Goal: Task Accomplishment & Management: Manage account settings

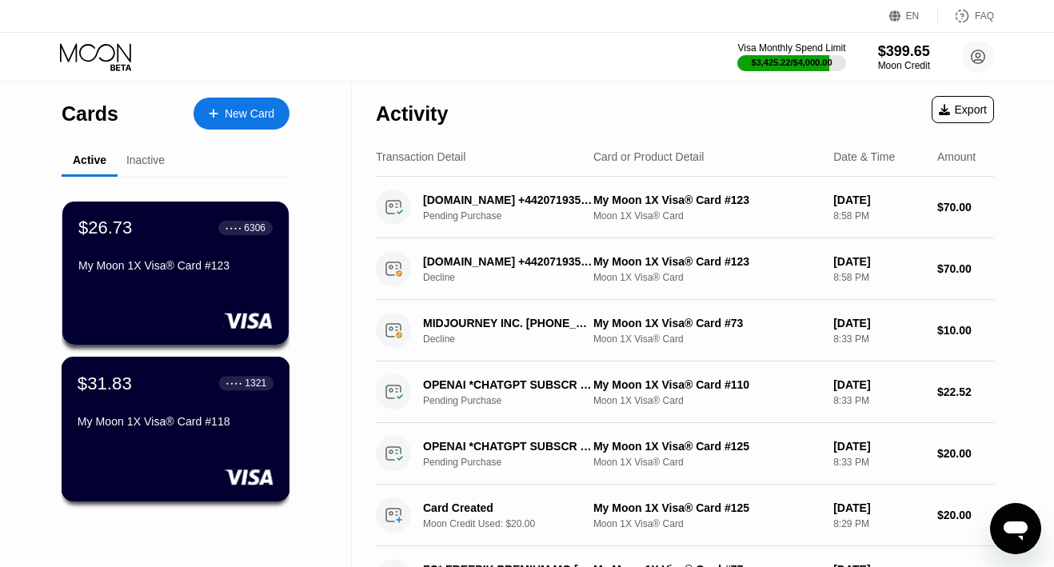
click at [158, 411] on div "$31.83 ● ● ● ● 1321 My Moon 1X Visa® Card #118" at bounding box center [176, 404] width 196 height 62
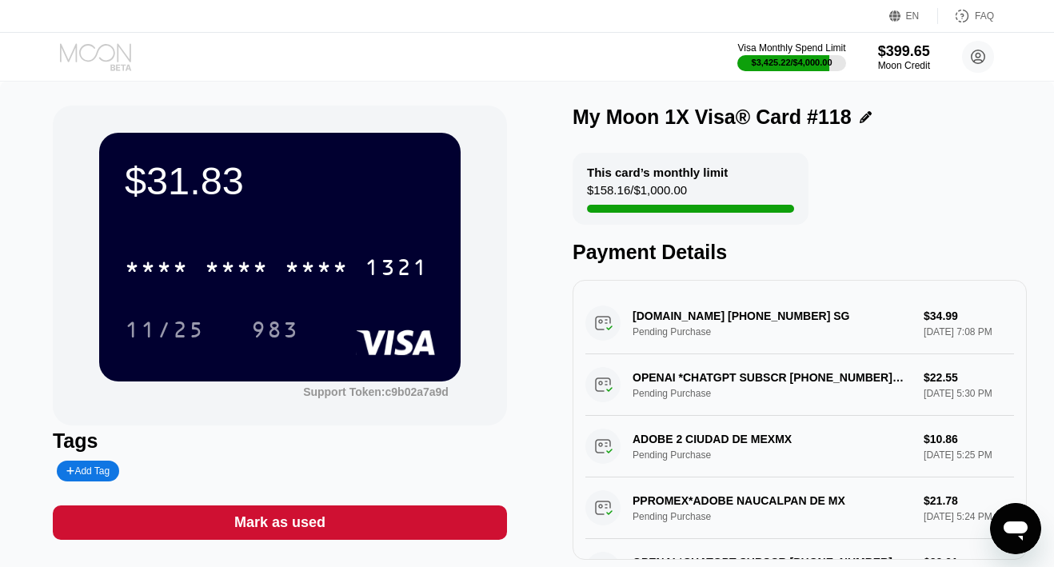
click at [108, 69] on icon at bounding box center [97, 57] width 74 height 28
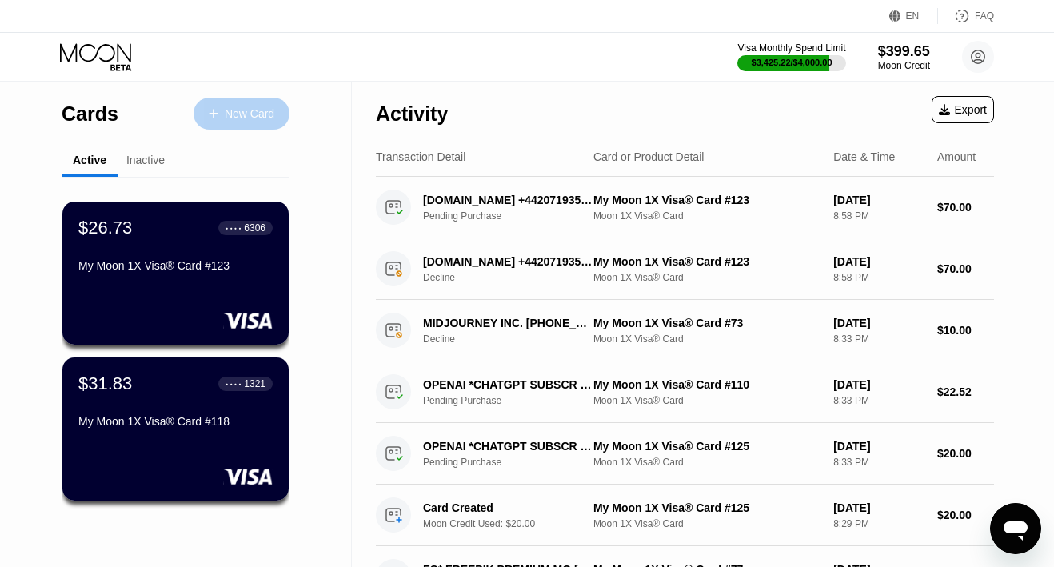
click at [230, 107] on div "New Card" at bounding box center [250, 114] width 50 height 14
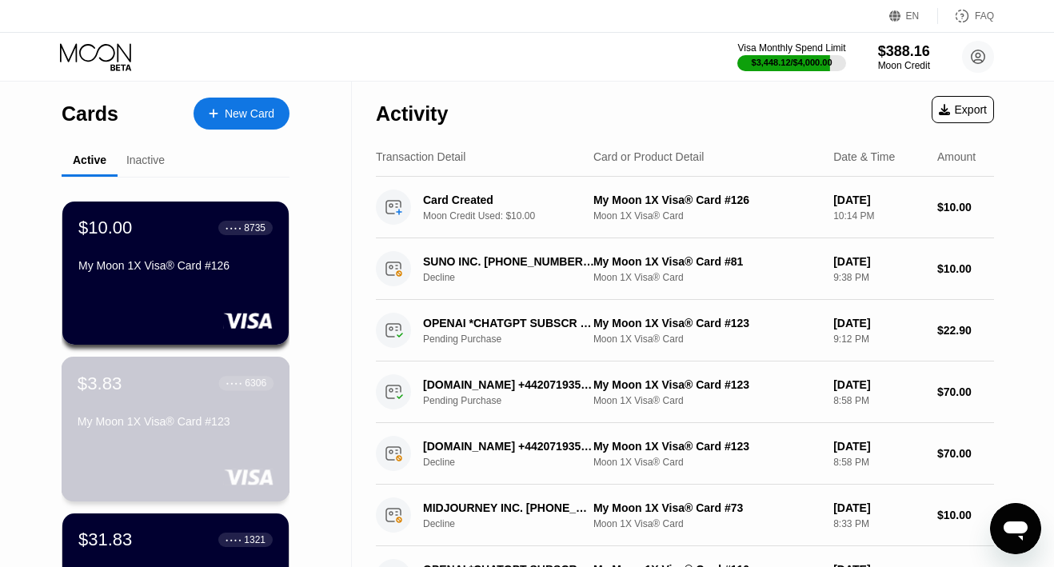
click at [165, 413] on div "$3.83 ● ● ● ● 6306 My Moon 1X Visa® Card #123" at bounding box center [176, 404] width 196 height 62
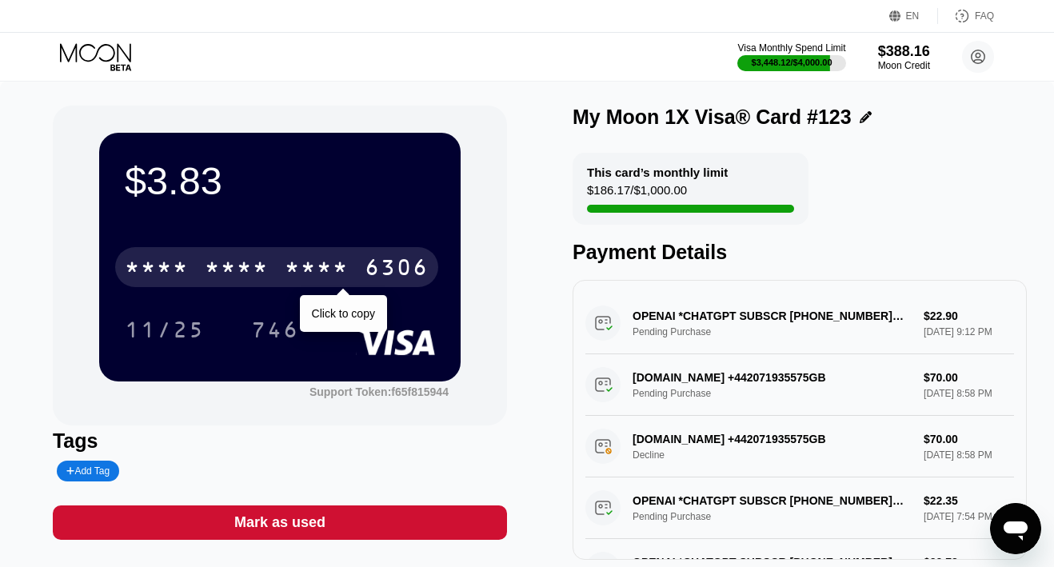
click at [274, 281] on div "* * * * * * * * * * * * 6306" at bounding box center [276, 267] width 323 height 40
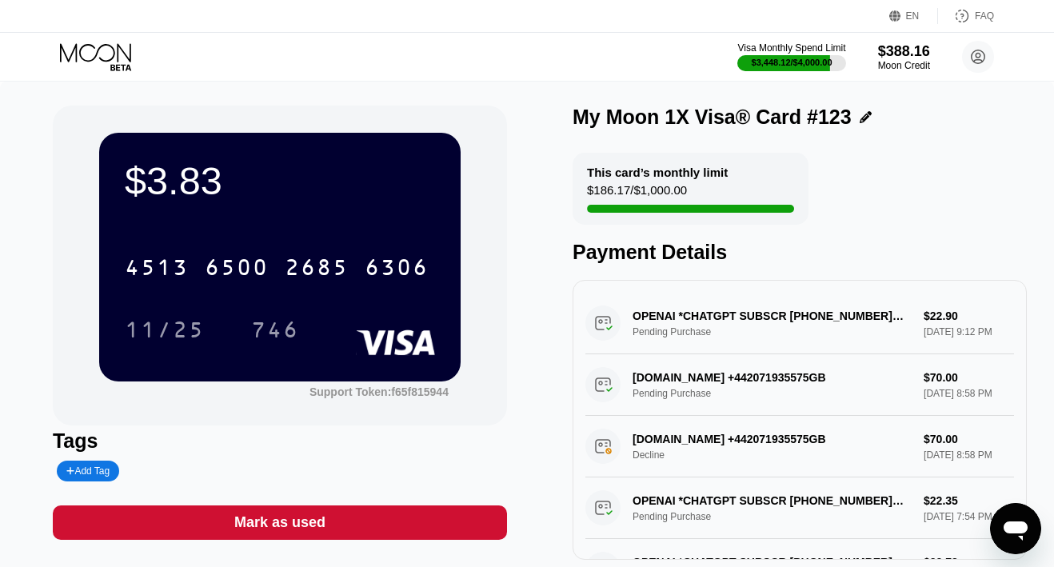
click at [305, 529] on div "Mark as used" at bounding box center [279, 522] width 91 height 18
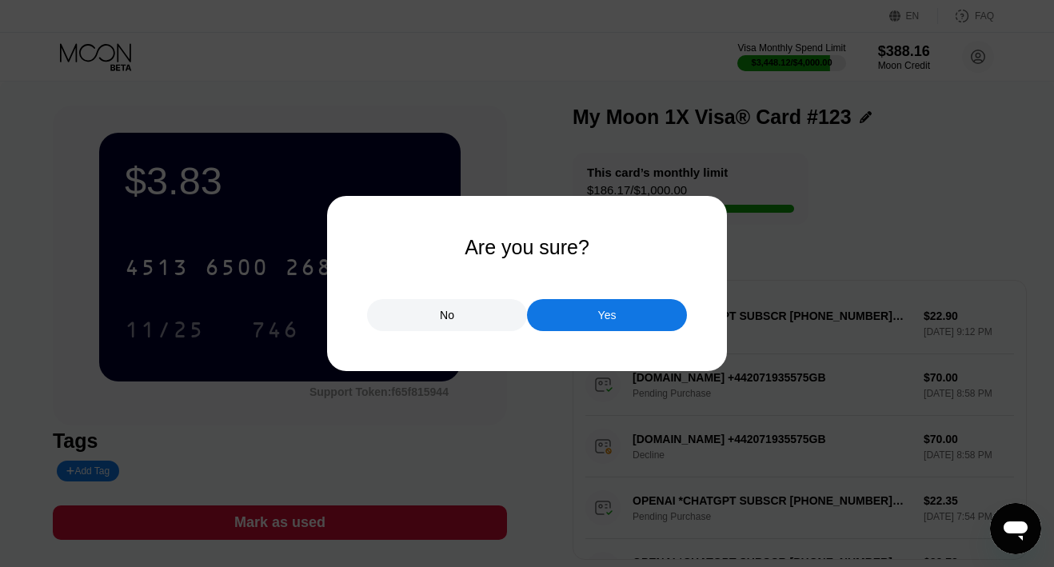
click at [610, 332] on div at bounding box center [527, 283] width 1054 height 567
click at [610, 315] on div "Yes" at bounding box center [607, 315] width 18 height 14
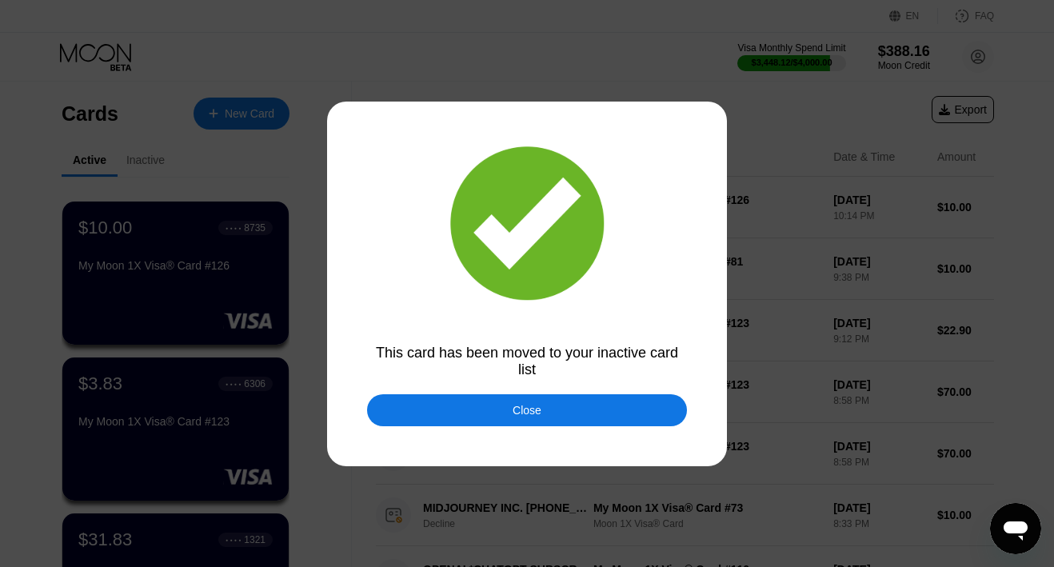
click at [523, 406] on div "Close" at bounding box center [527, 410] width 29 height 13
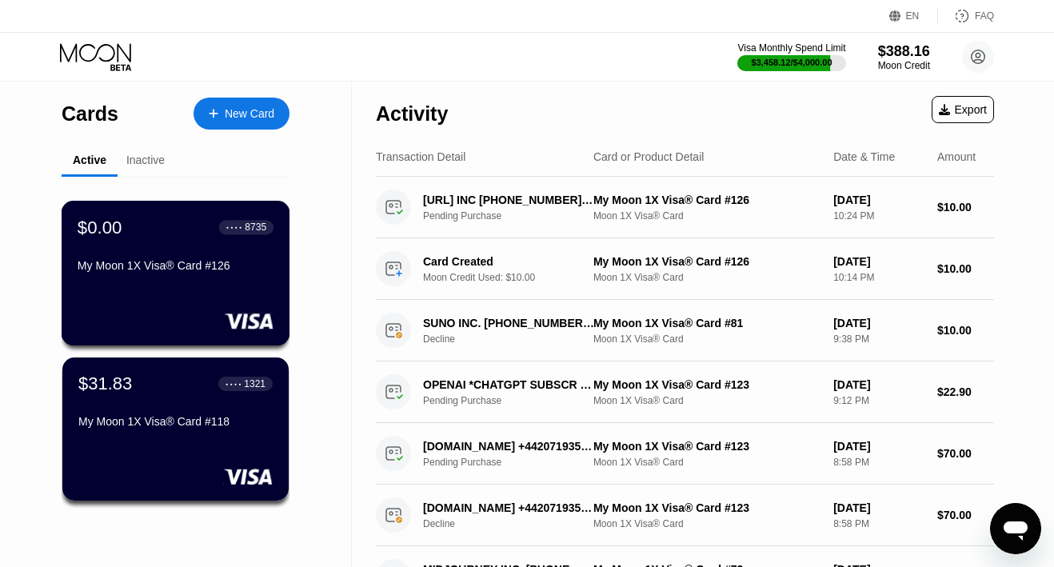
click at [167, 266] on div "My Moon 1X Visa® Card #126" at bounding box center [176, 265] width 196 height 13
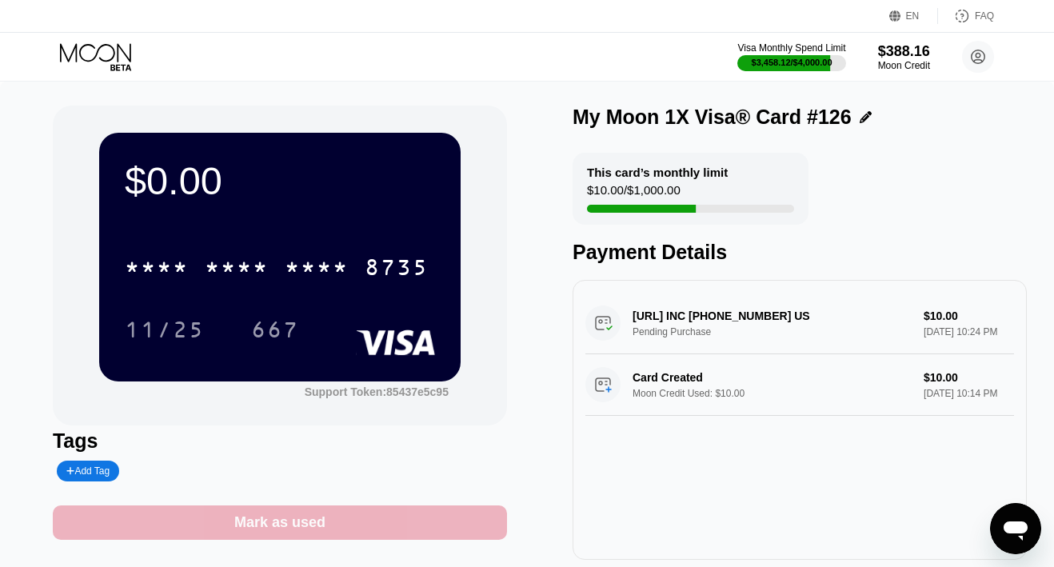
click at [322, 511] on div "Mark as used" at bounding box center [280, 522] width 454 height 34
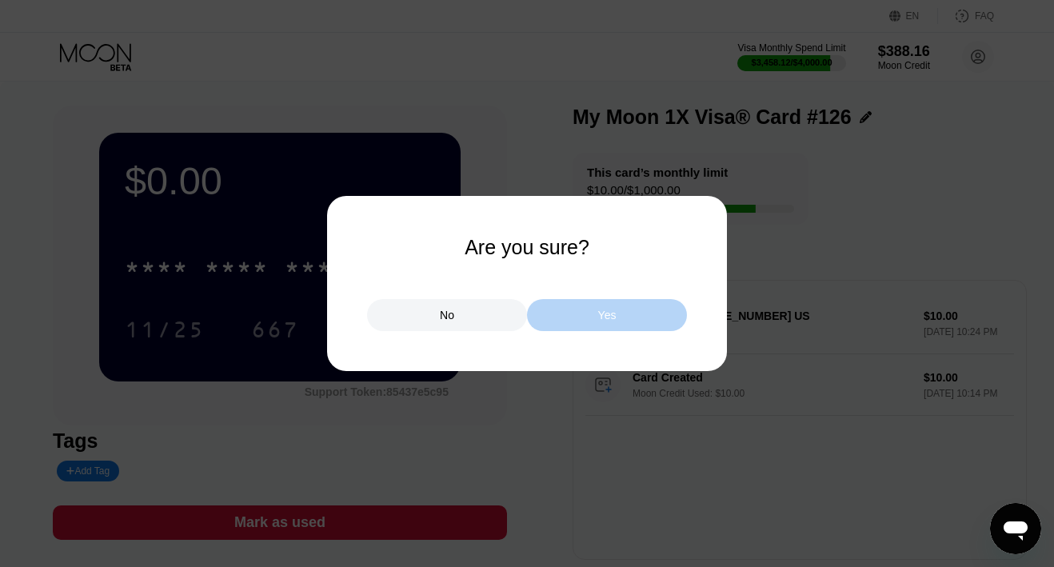
click at [581, 315] on div "Yes" at bounding box center [607, 315] width 160 height 32
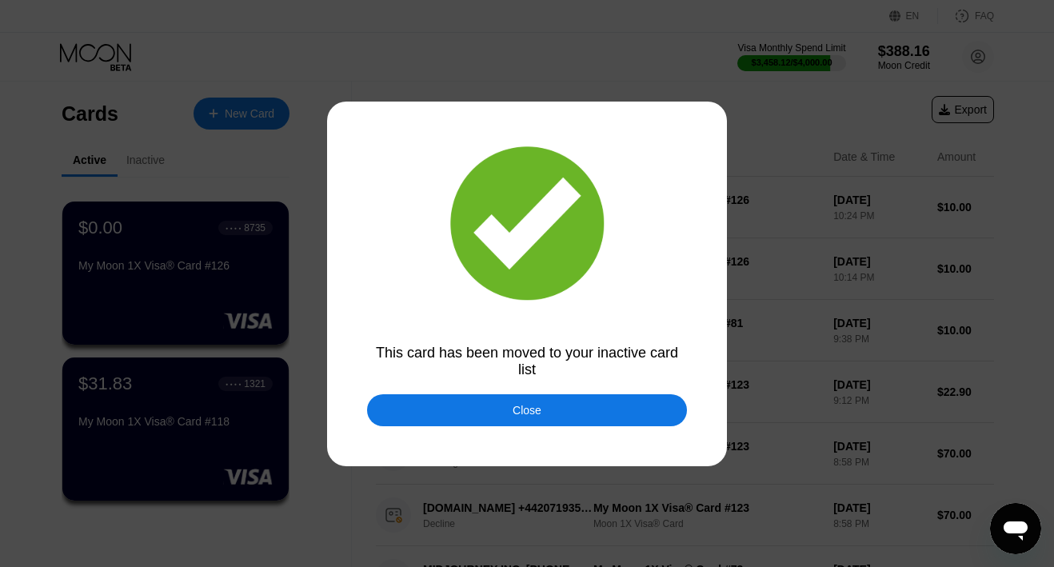
click at [513, 411] on div "Close" at bounding box center [527, 410] width 29 height 13
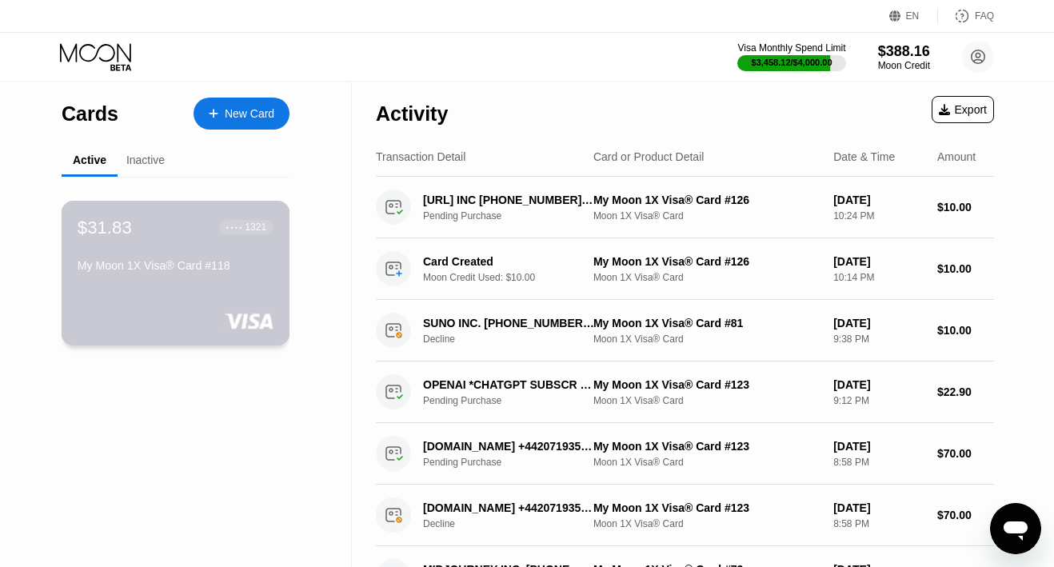
click at [144, 254] on div "$31.83 ● ● ● ● 1321 My Moon 1X Visa® Card #118" at bounding box center [176, 248] width 196 height 62
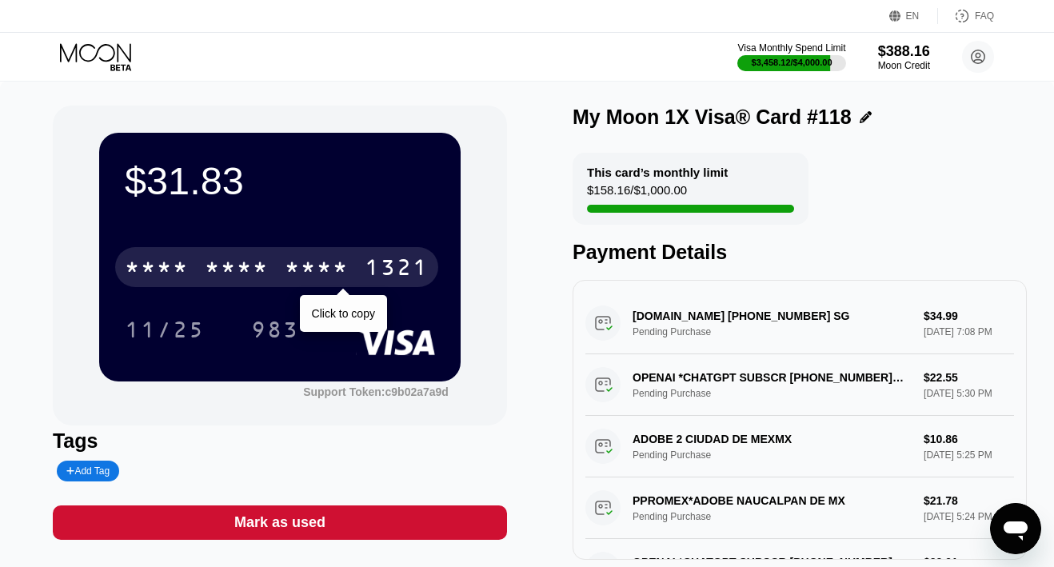
click at [142, 259] on div "* * * *" at bounding box center [157, 270] width 64 height 26
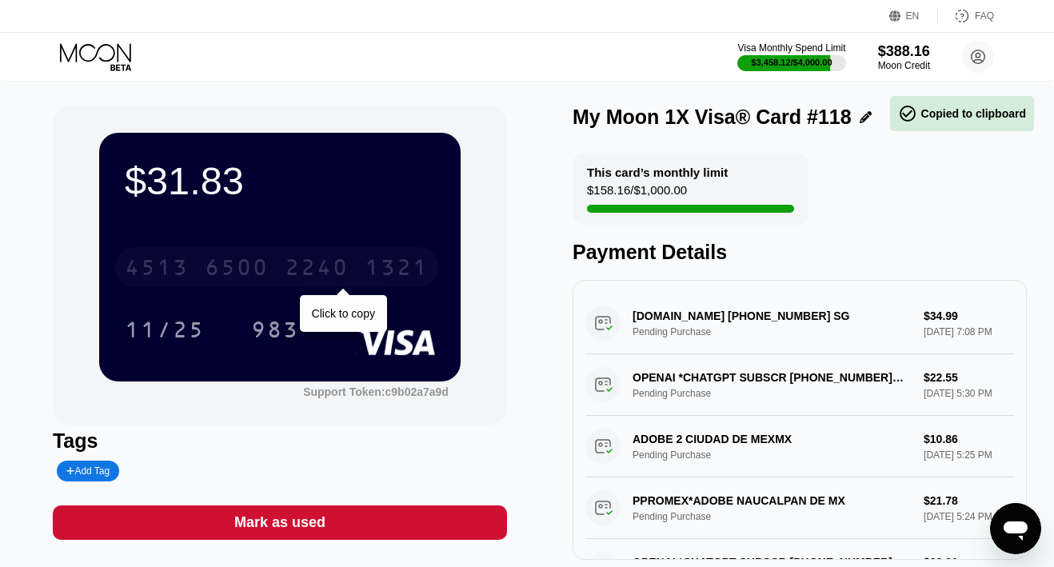
click at [142, 259] on div "4513" at bounding box center [157, 270] width 64 height 26
click at [142, 259] on div "* * * *" at bounding box center [157, 270] width 64 height 26
